Goal: Find specific page/section: Find specific page/section

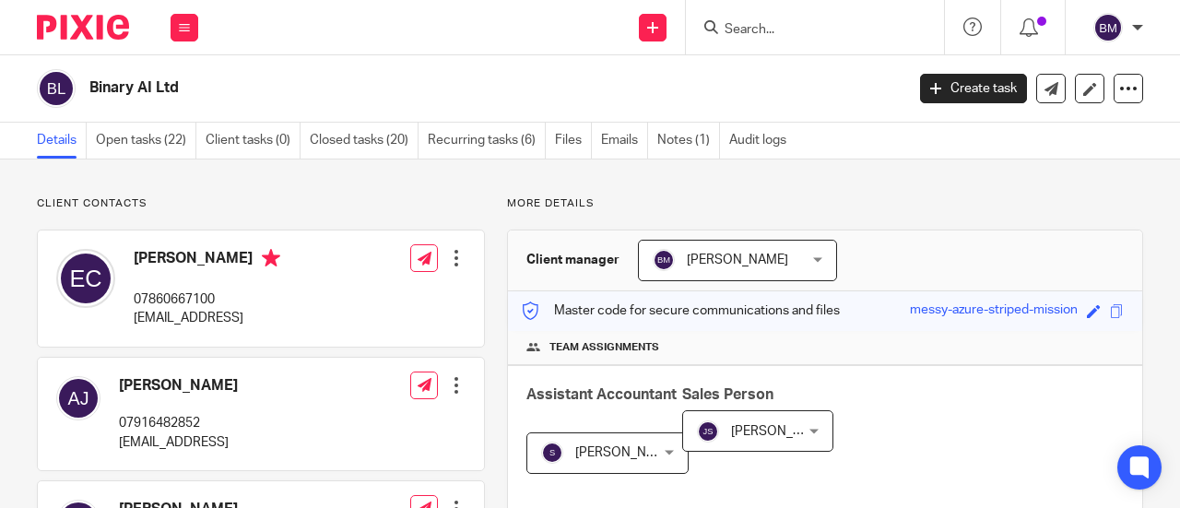
click at [770, 32] on input "Search" at bounding box center [805, 30] width 166 height 17
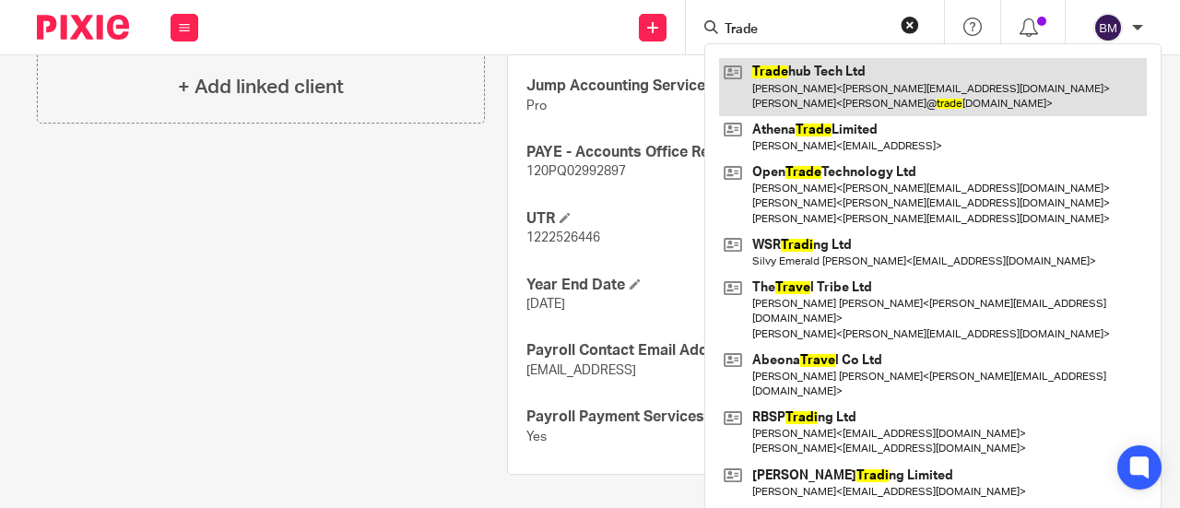
type input "Trade"
click at [883, 84] on link at bounding box center [933, 86] width 428 height 57
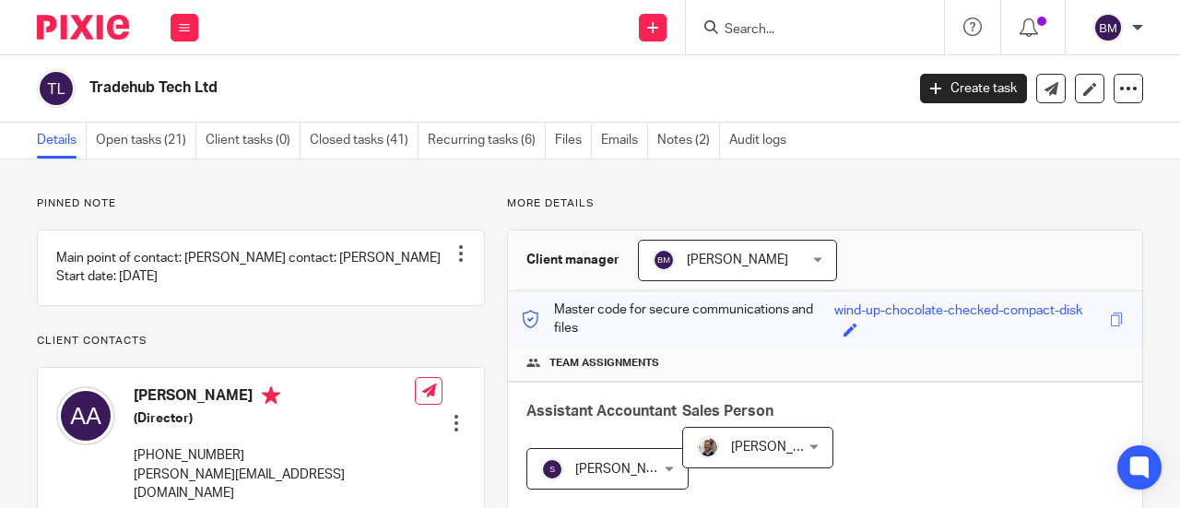
drag, startPoint x: 756, startPoint y: 29, endPoint x: 771, endPoint y: 25, distance: 16.1
click at [764, 26] on input "Search" at bounding box center [805, 30] width 166 height 17
drag, startPoint x: 234, startPoint y: 89, endPoint x: 84, endPoint y: 82, distance: 150.4
click at [84, 82] on div "Tradehub Tech Ltd" at bounding box center [464, 88] width 855 height 39
copy h2 "Tradehub Tech Ltd"
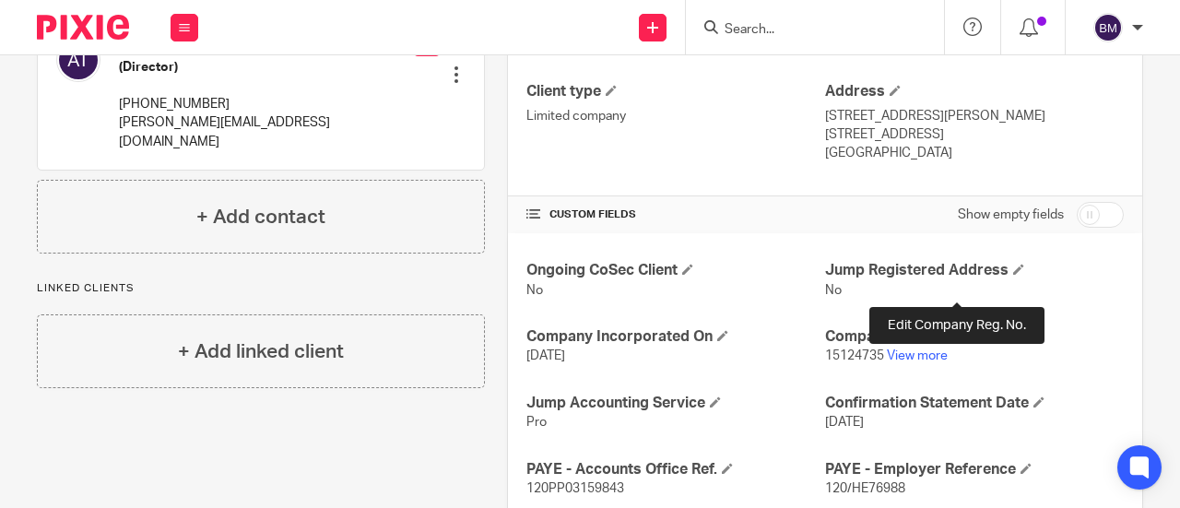
scroll to position [553, 0]
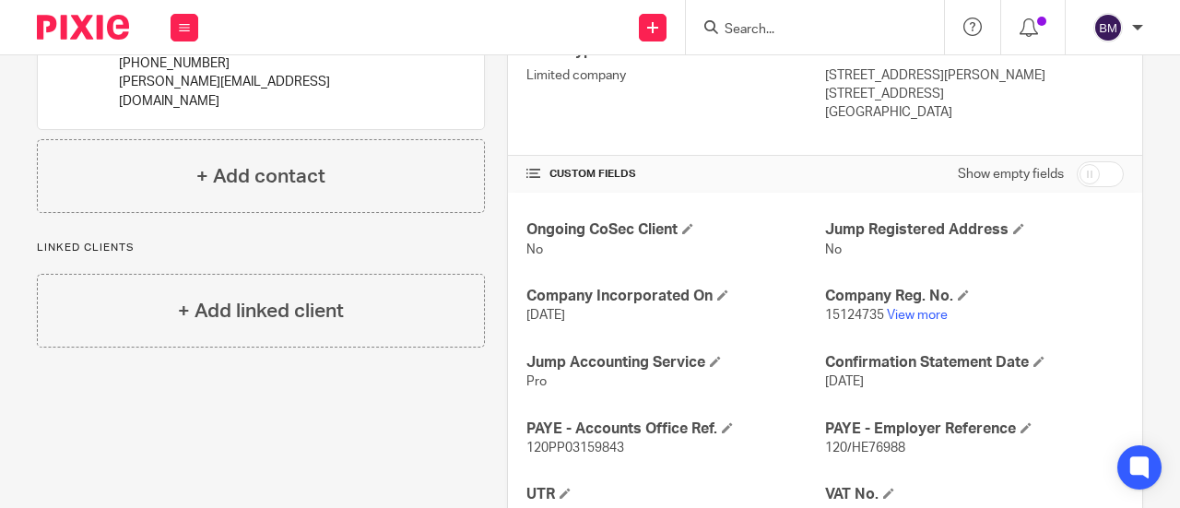
click at [912, 306] on p "15124735 View more" at bounding box center [974, 315] width 299 height 18
click at [910, 311] on link "View more" at bounding box center [916, 315] width 61 height 13
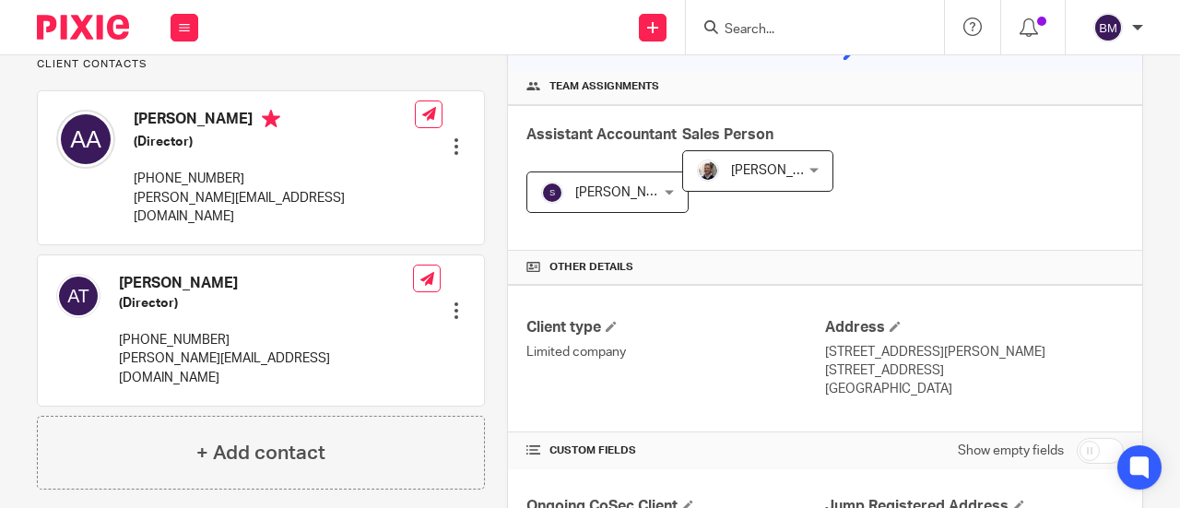
scroll to position [276, 0]
click at [760, 22] on input "Search" at bounding box center [805, 30] width 166 height 17
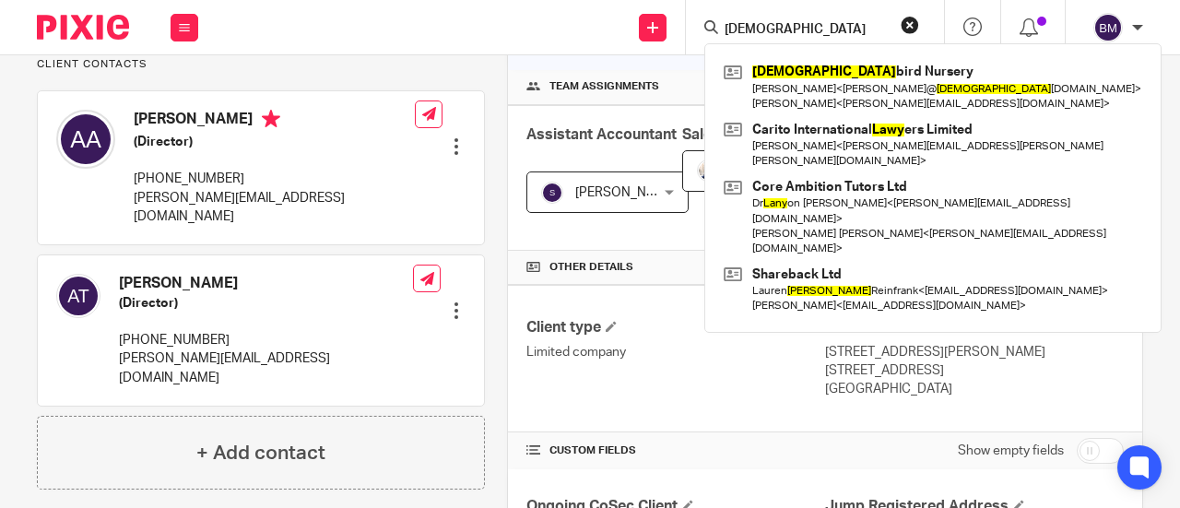
type input "lady"
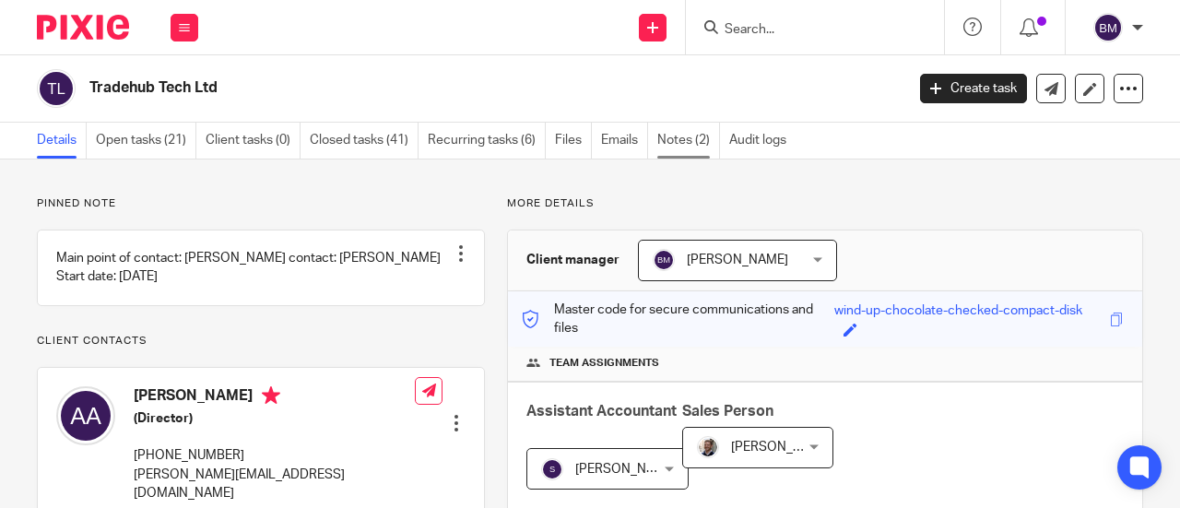
click at [677, 139] on link "Notes (2)" at bounding box center [688, 141] width 63 height 36
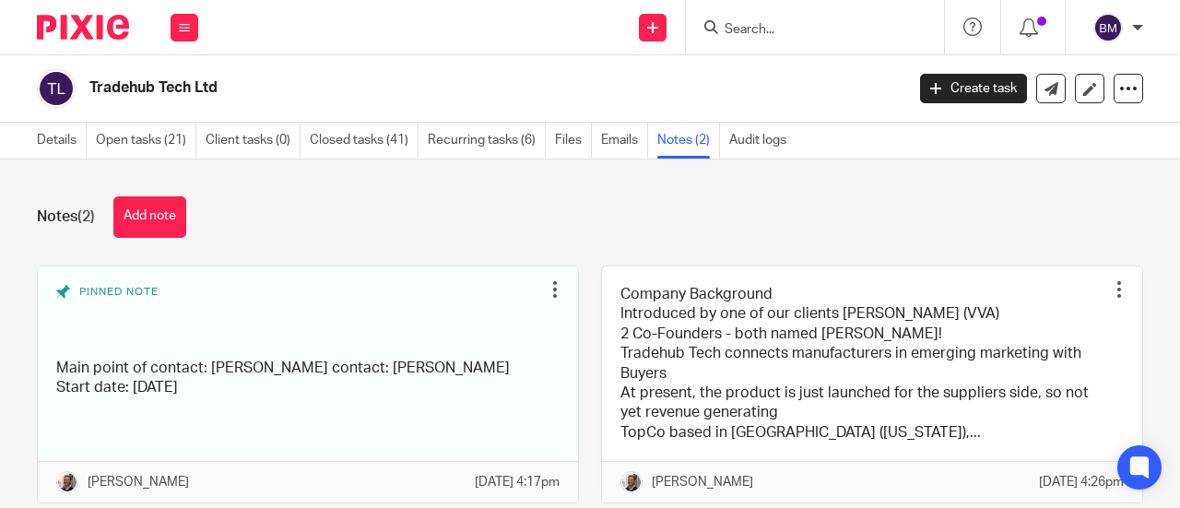
click at [781, 27] on input "Search" at bounding box center [805, 30] width 166 height 17
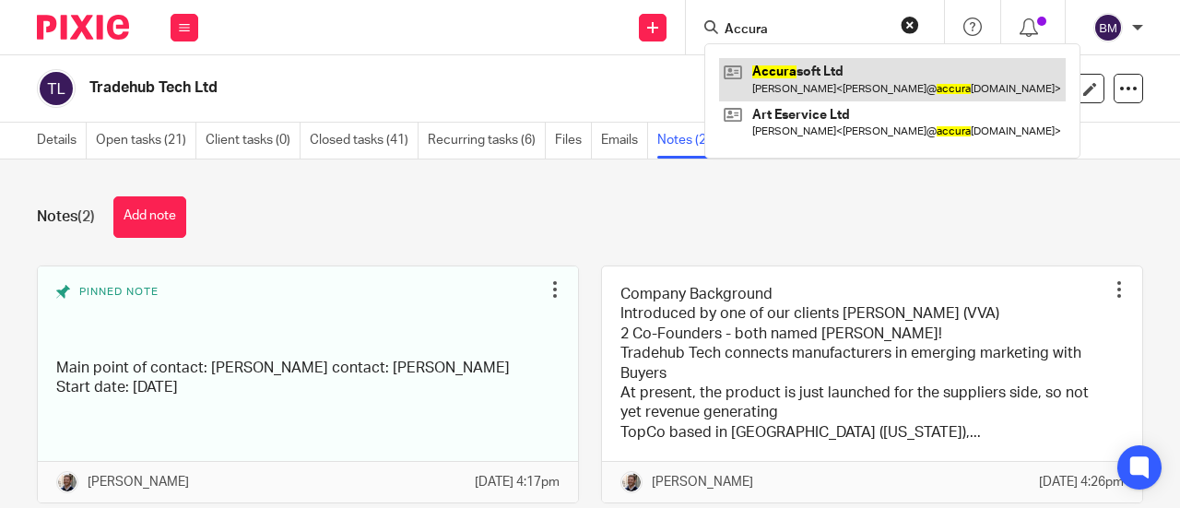
type input "Accura"
click at [846, 86] on link at bounding box center [892, 79] width 346 height 42
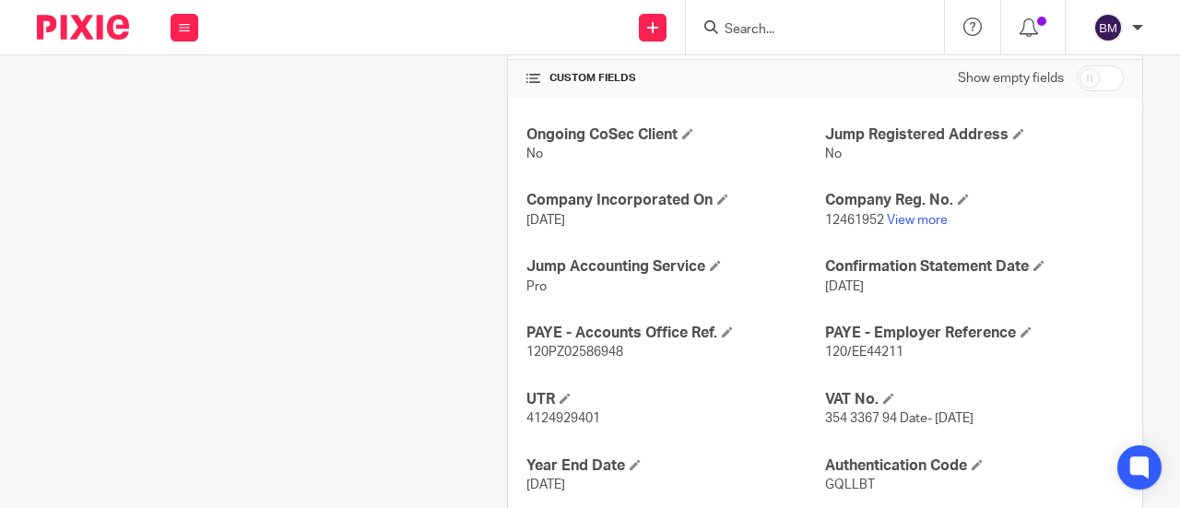
scroll to position [737, 0]
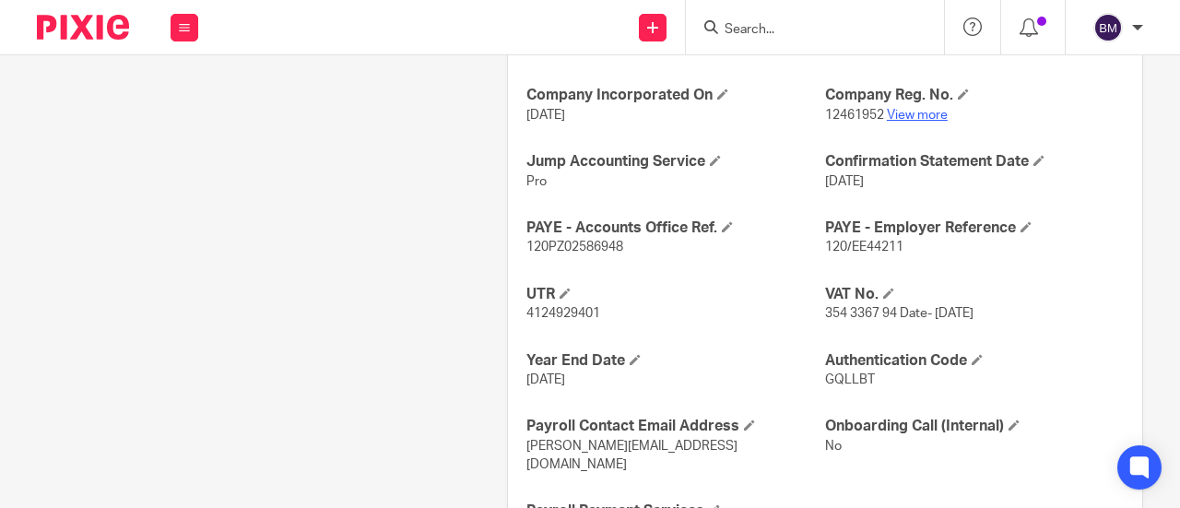
click at [909, 115] on link "View more" at bounding box center [916, 115] width 61 height 13
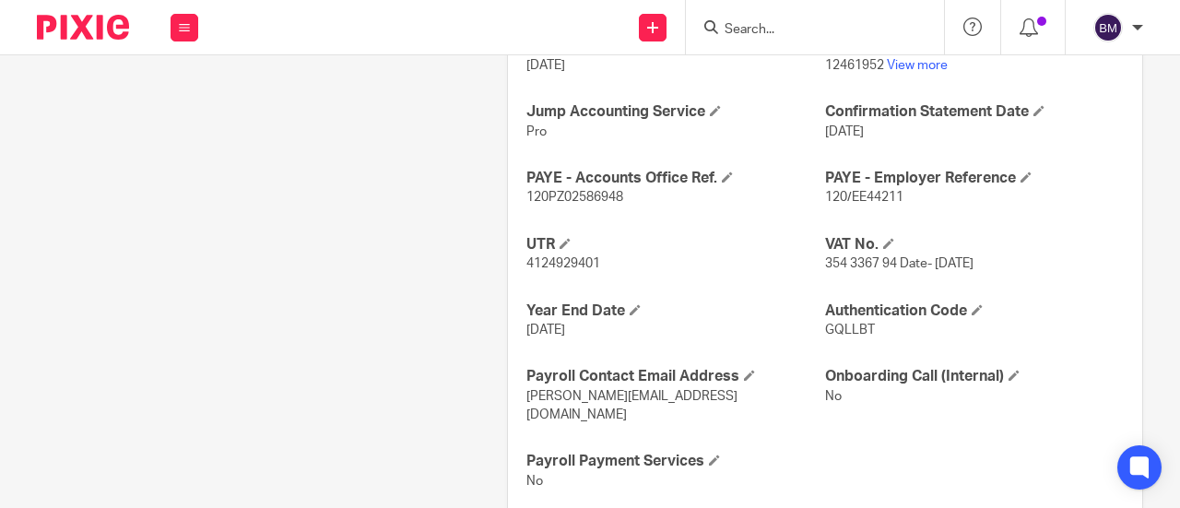
scroll to position [813, 0]
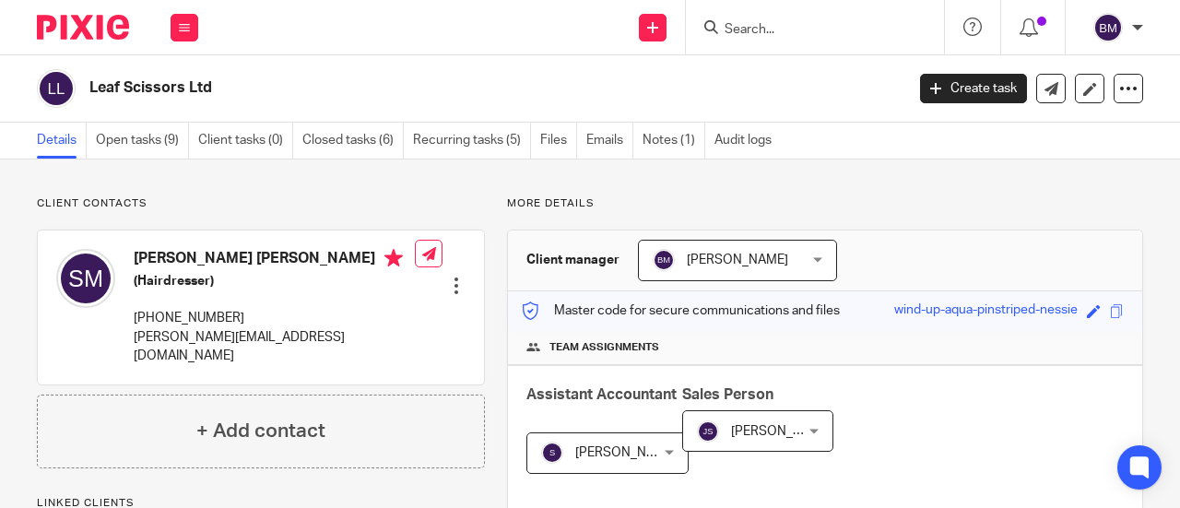
scroll to position [553, 0]
